Goal: Transaction & Acquisition: Purchase product/service

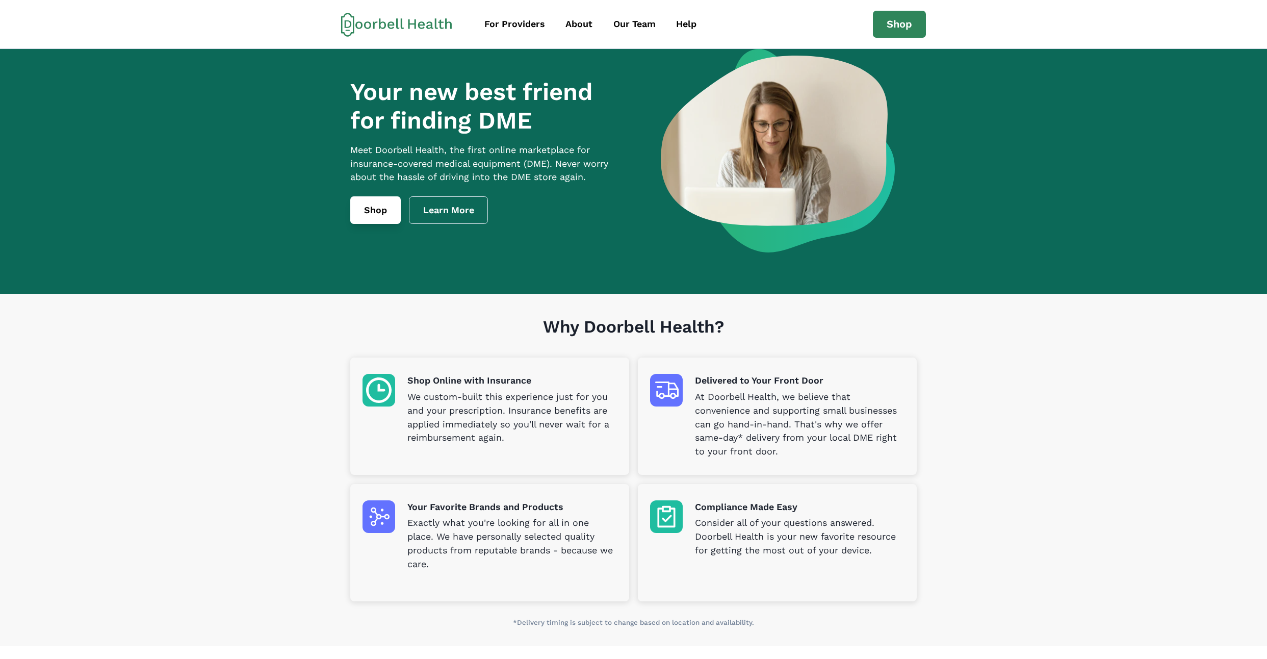
click at [385, 216] on link "Shop" at bounding box center [375, 210] width 50 height 28
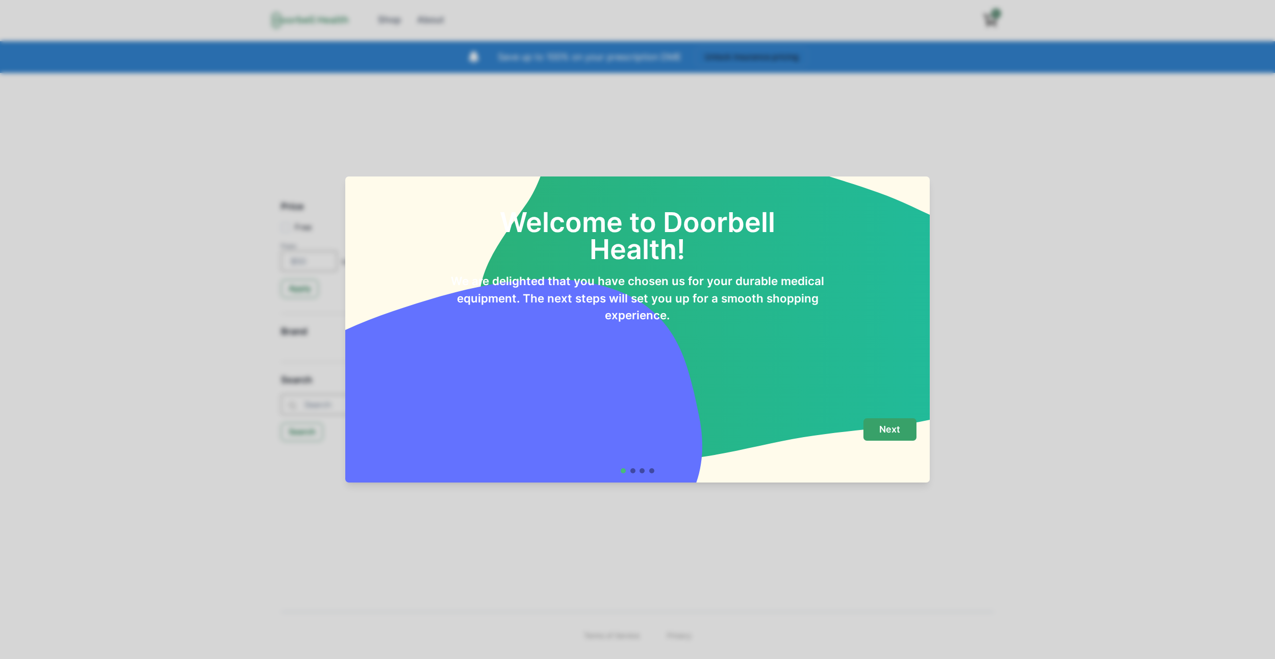
click at [882, 422] on button "Next" at bounding box center [889, 429] width 53 height 23
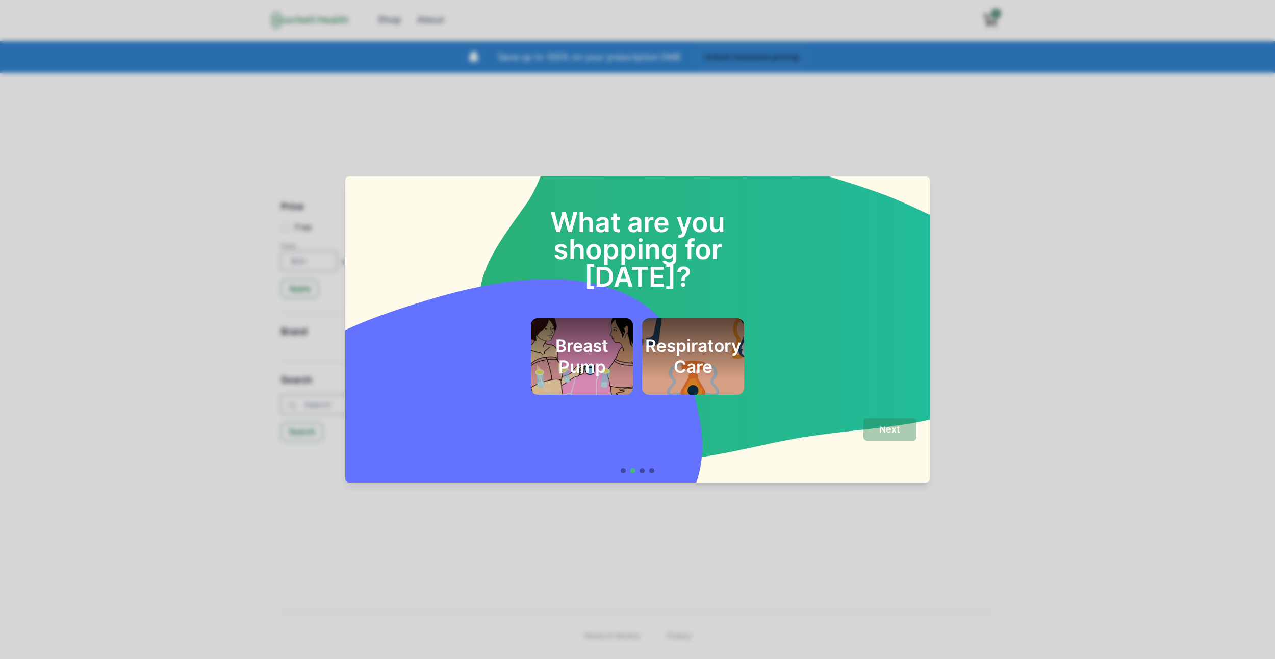
click at [621, 347] on div "Breast Pump" at bounding box center [582, 356] width 102 height 76
click at [869, 430] on div "Next" at bounding box center [636, 441] width 557 height 46
click at [879, 434] on button "Next" at bounding box center [889, 429] width 53 height 23
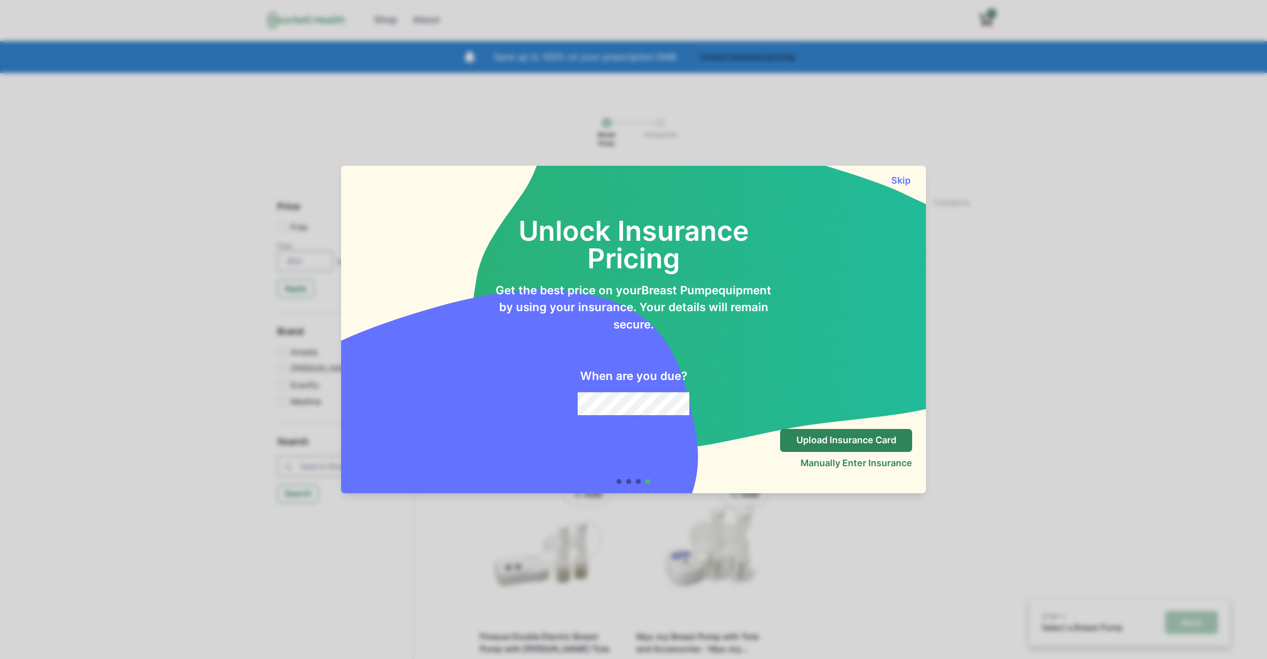
click at [912, 179] on button "Skip" at bounding box center [900, 180] width 23 height 11
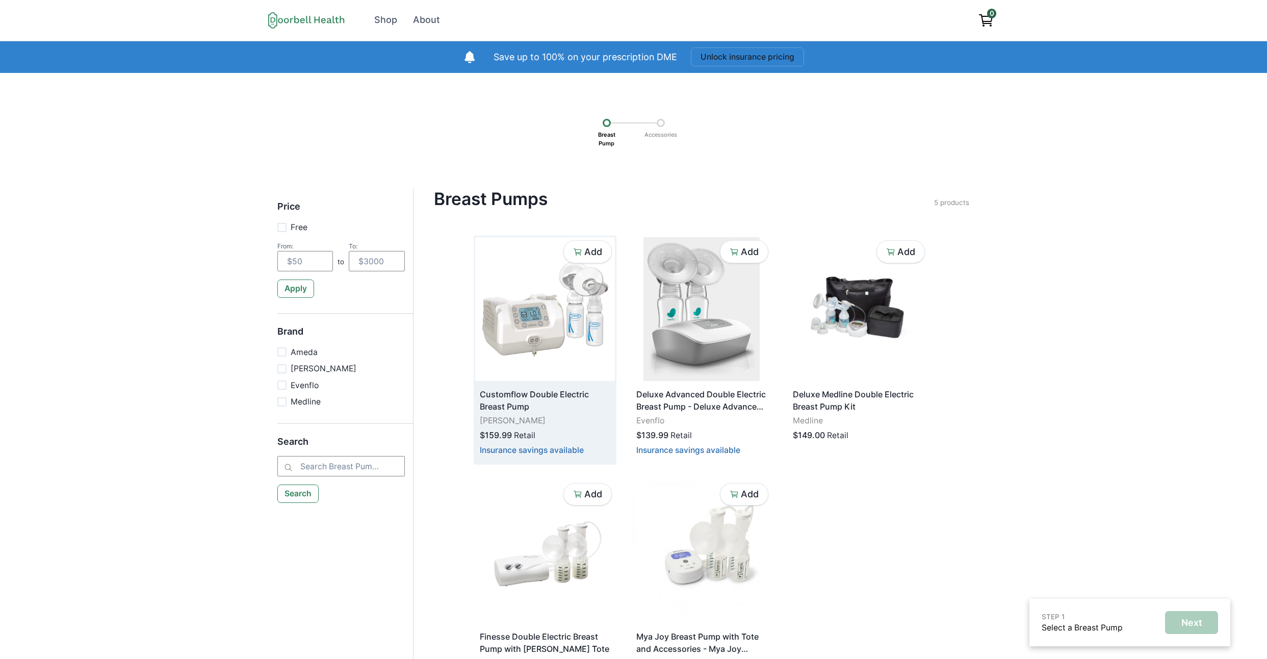
click at [581, 351] on img at bounding box center [545, 309] width 140 height 144
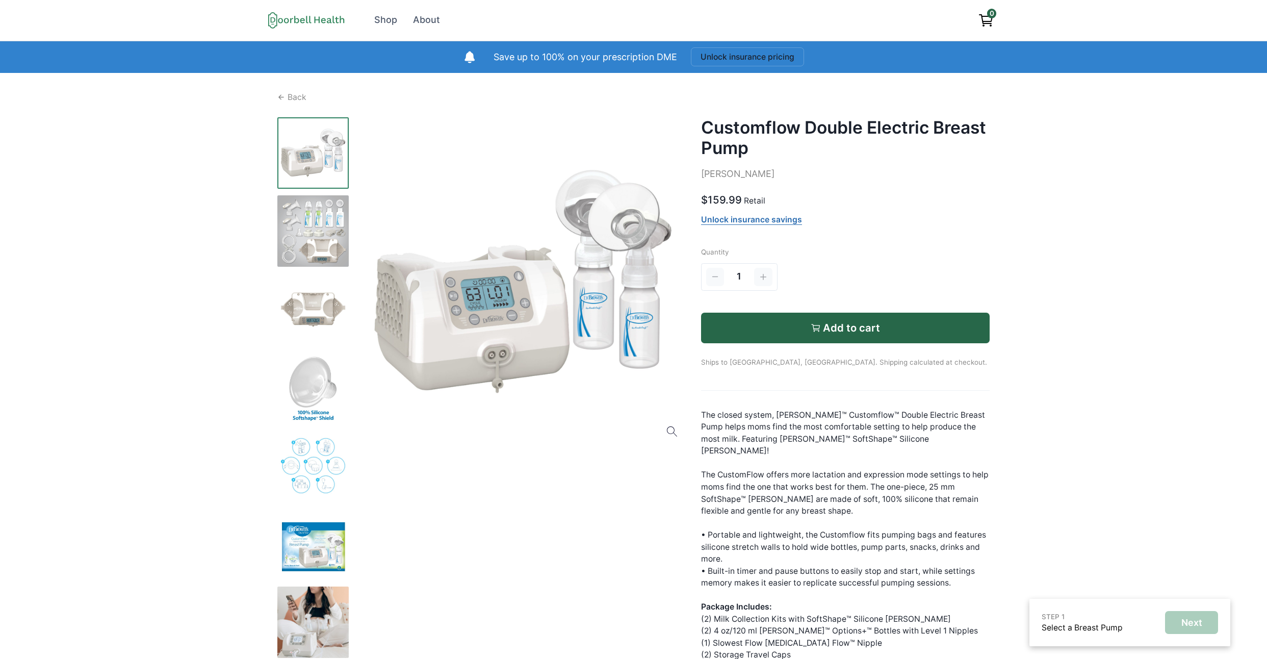
click at [288, 89] on div "Back Customflow Double Electric Breast Pump [PERSON_NAME] $159.99 Retail Unlock…" at bounding box center [633, 402] width 731 height 659
click at [856, 317] on button "Add to cart" at bounding box center [845, 328] width 289 height 31
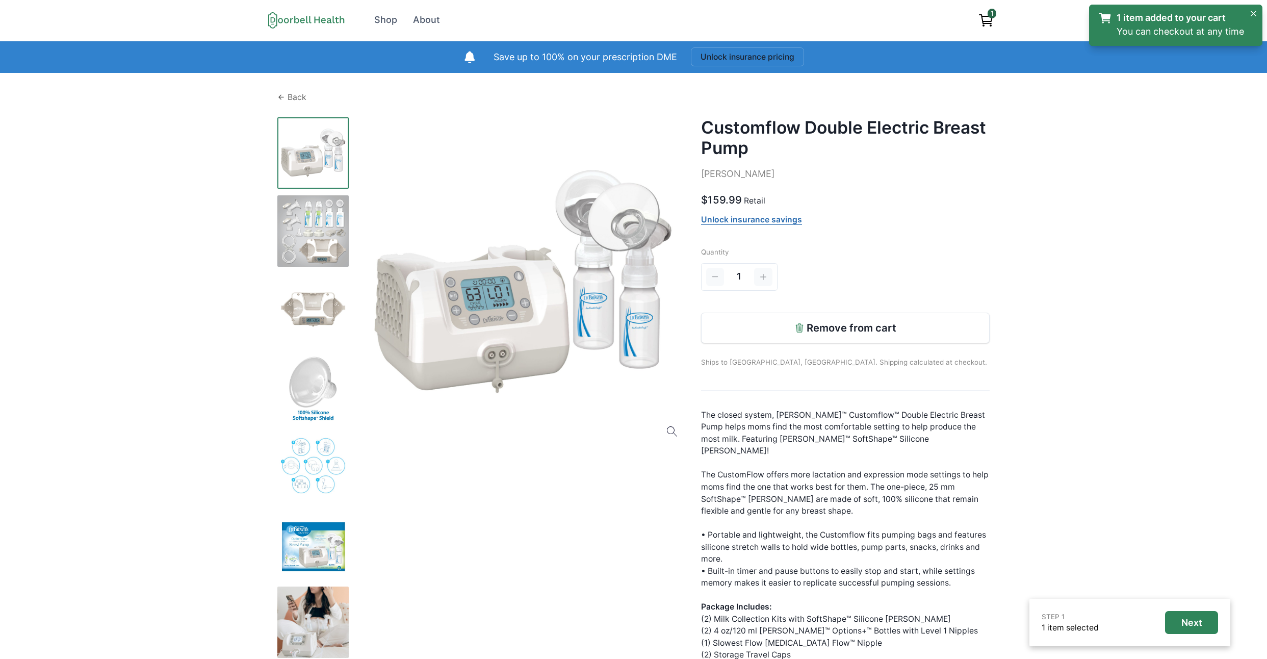
click at [299, 96] on p "Back" at bounding box center [297, 97] width 19 height 12
